Goal: Task Accomplishment & Management: Manage account settings

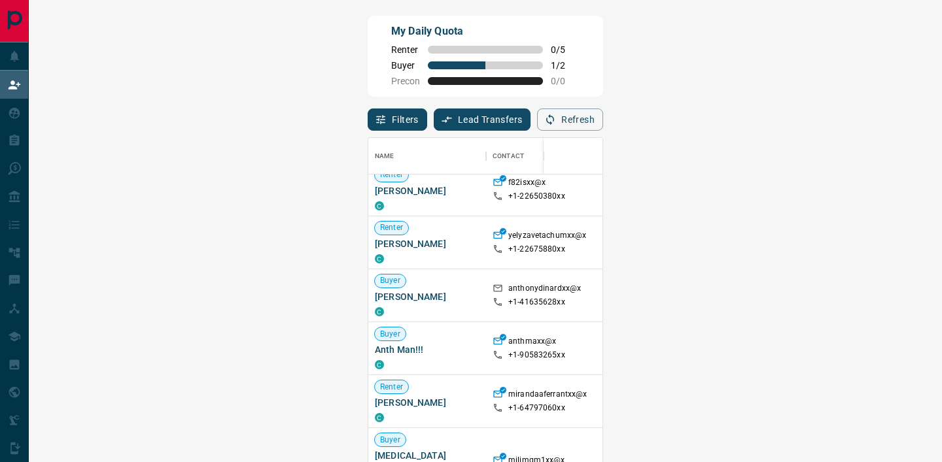
scroll to position [123, 0]
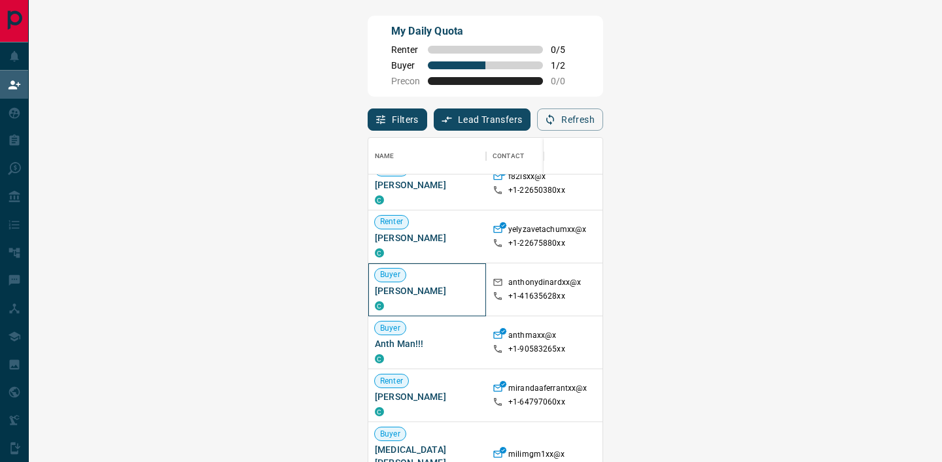
click at [375, 291] on span "Anthony Di Nardo" at bounding box center [427, 291] width 105 height 13
click at [368, 122] on div "Filters Lead Transfers 0 Refresh" at bounding box center [485, 114] width 235 height 34
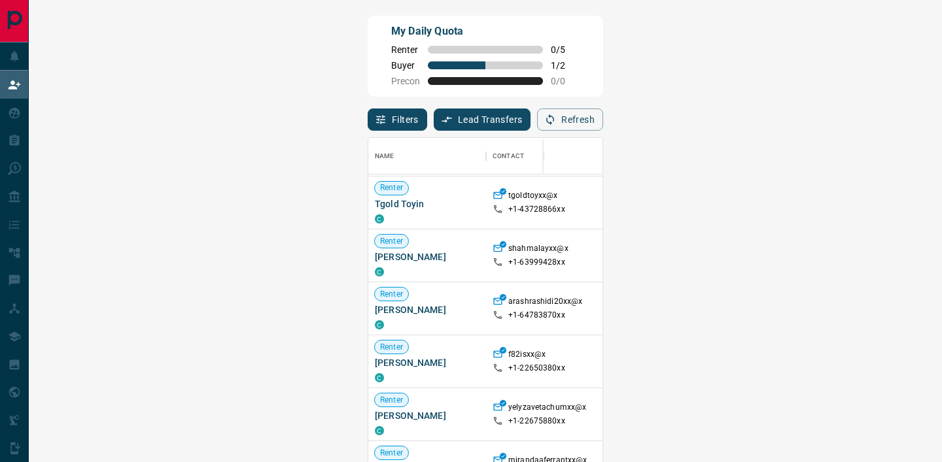
scroll to position [212, 0]
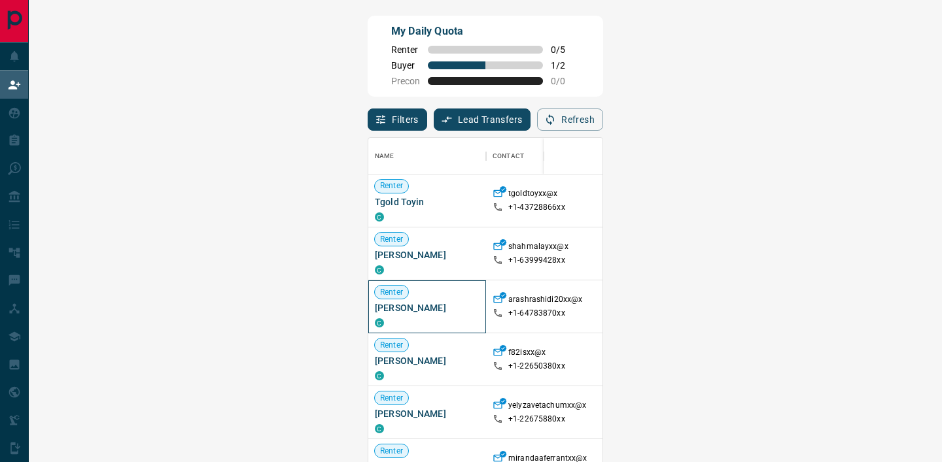
click at [375, 309] on span "Arash Rashidi" at bounding box center [427, 308] width 105 height 13
click at [43, 370] on div "My Daily Quota Renter 0 / 5 Buyer 1 / 2 Precon 0 / 0 Filters Lead Transfers 0 R…" at bounding box center [485, 198] width 913 height 396
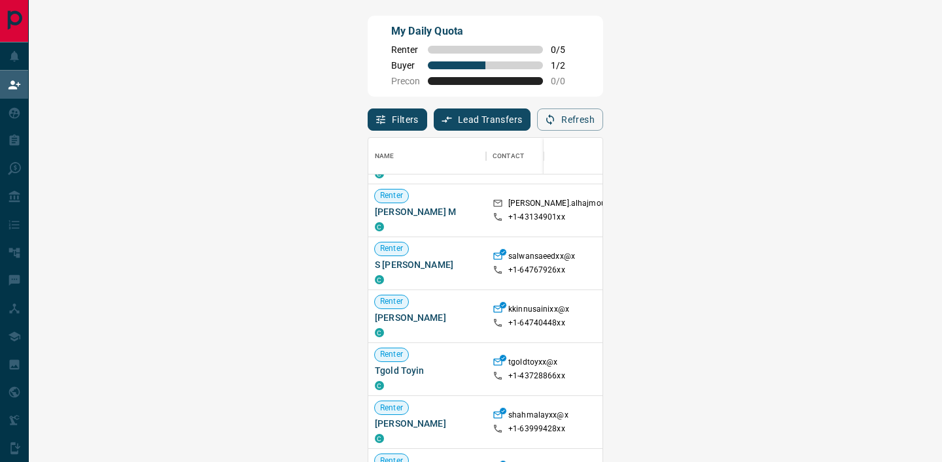
scroll to position [48, 0]
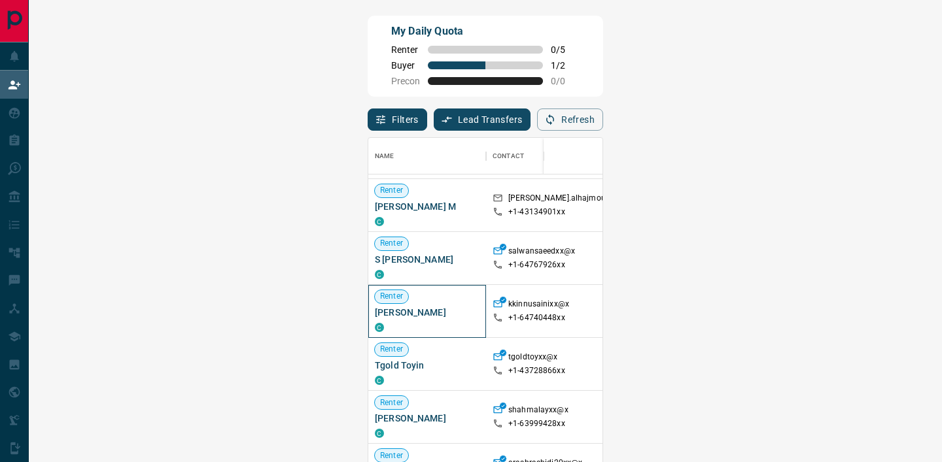
click at [375, 312] on span "Kiran Saini" at bounding box center [427, 312] width 105 height 13
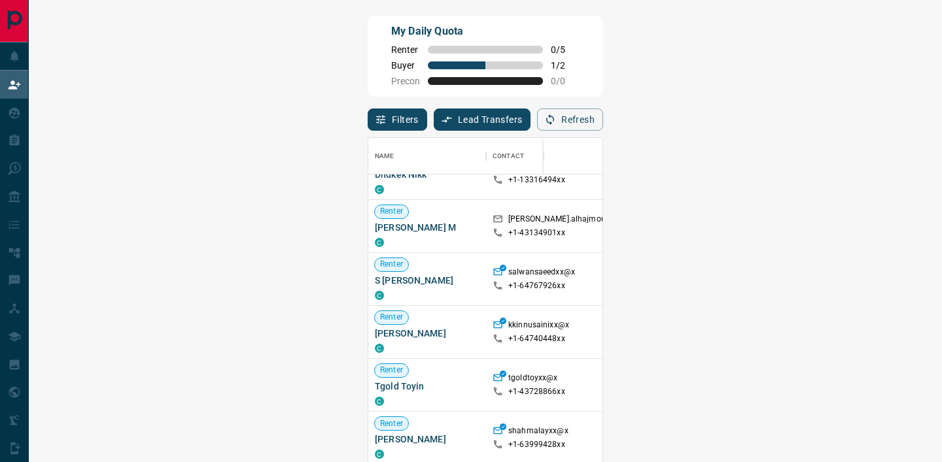
scroll to position [0, 0]
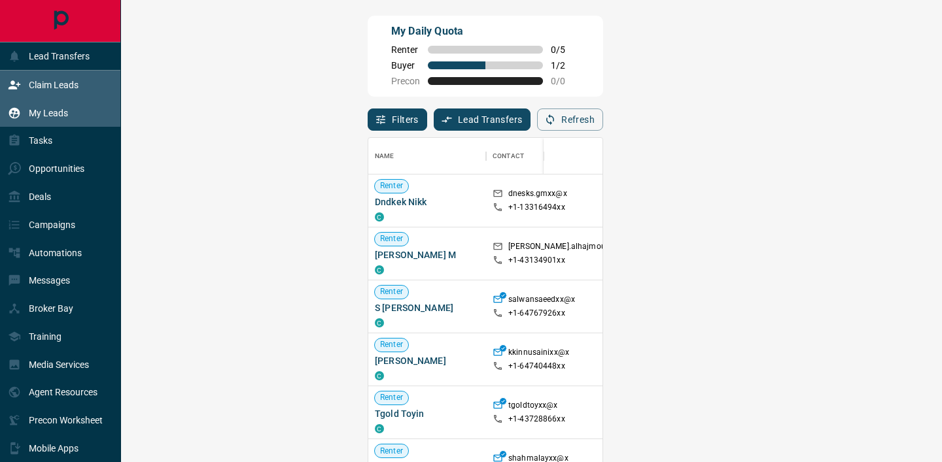
click at [22, 103] on div "My Leads" at bounding box center [38, 113] width 60 height 22
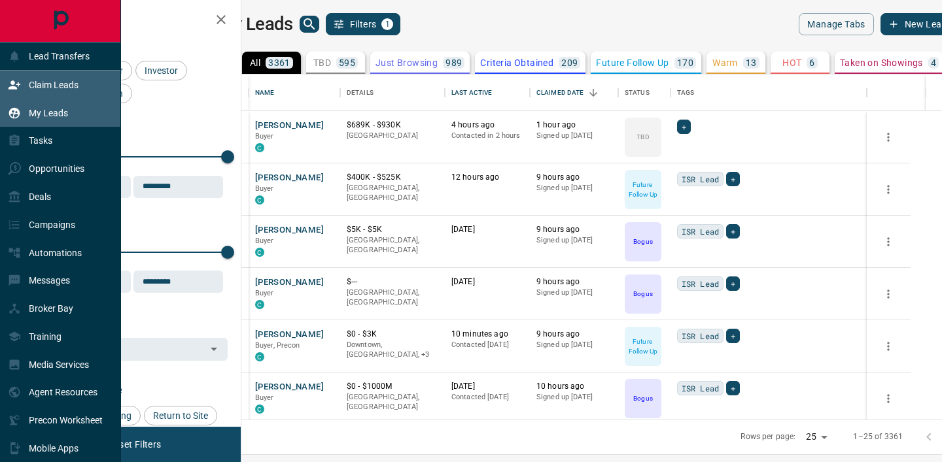
click at [5, 75] on div "Claim Leads" at bounding box center [60, 85] width 121 height 28
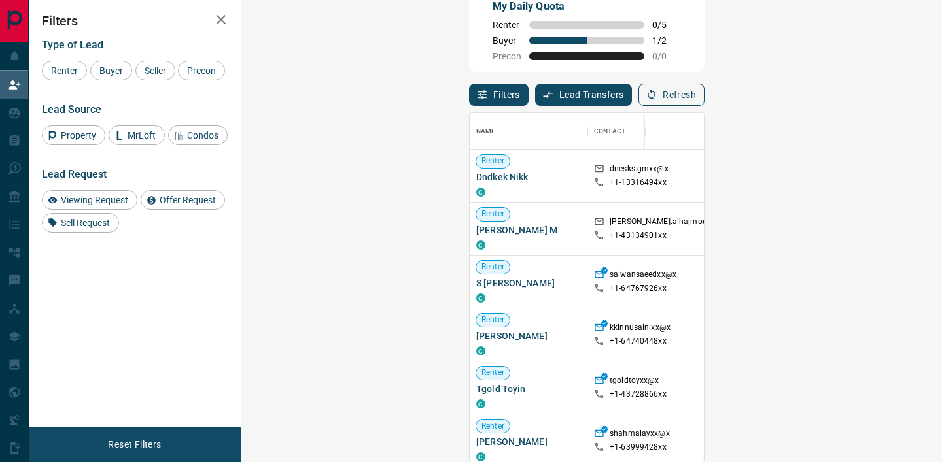
click at [704, 95] on button "Refresh" at bounding box center [671, 95] width 66 height 22
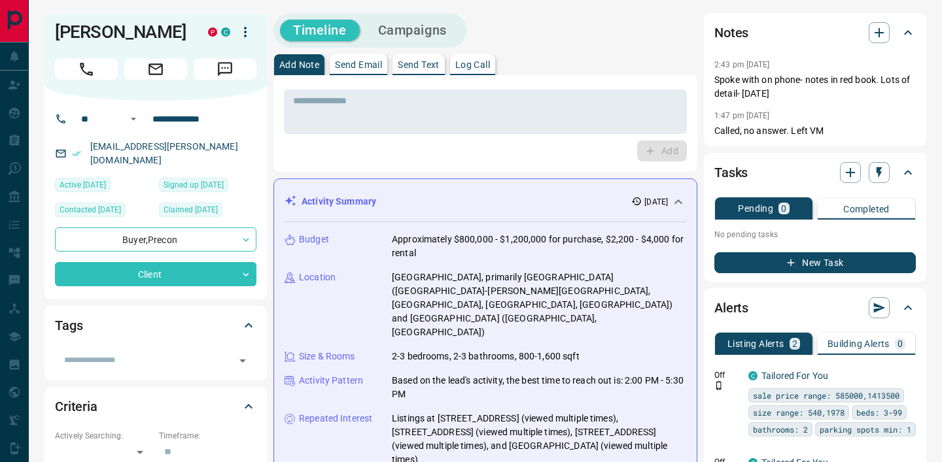
scroll to position [530, 0]
